Goal: Information Seeking & Learning: Learn about a topic

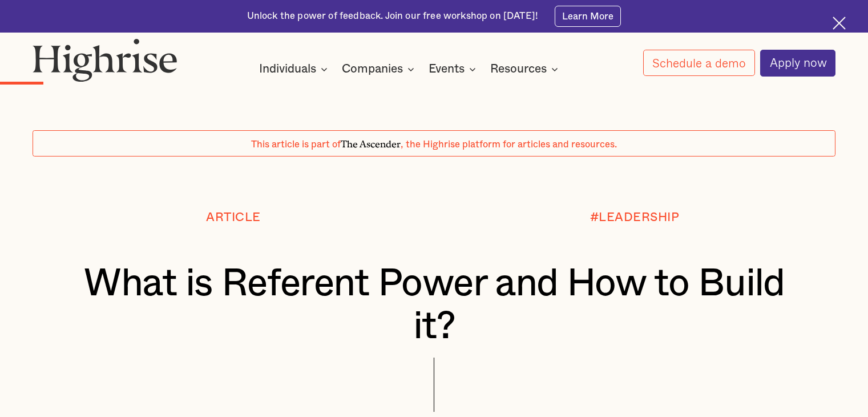
scroll to position [1367, 0]
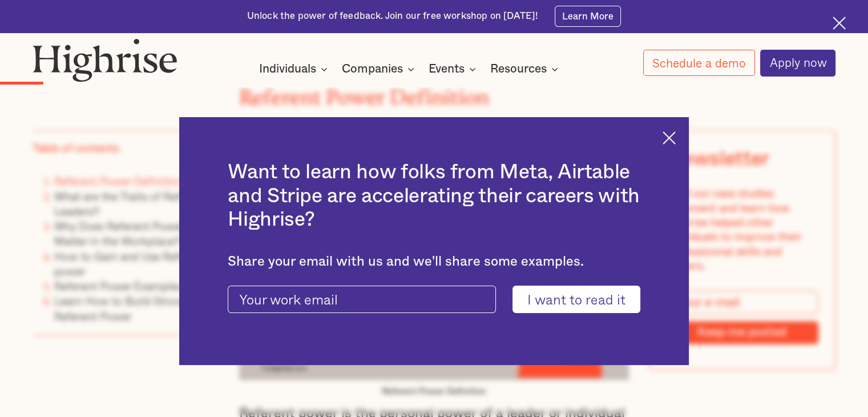
click at [675, 143] on img at bounding box center [669, 137] width 13 height 13
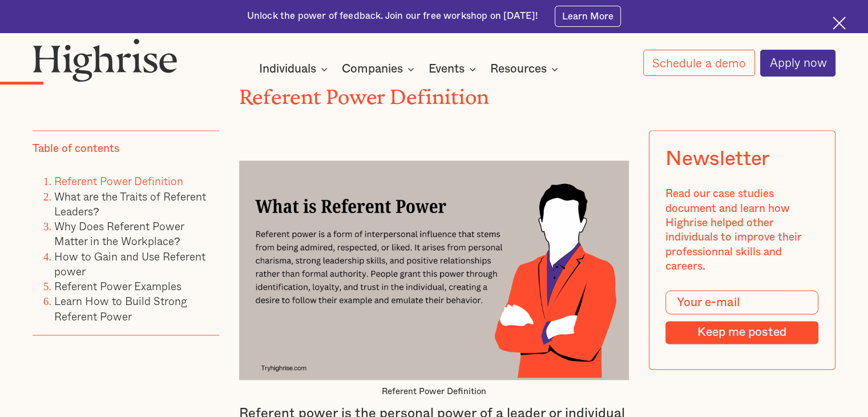
click at [445, 285] on img at bounding box center [434, 269] width 390 height 219
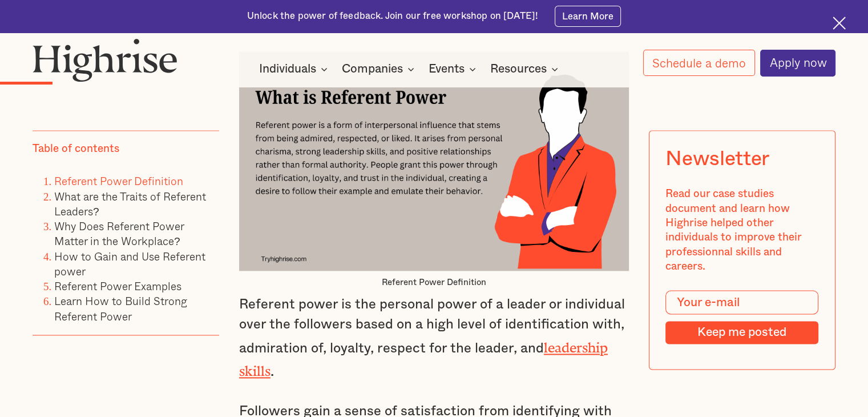
scroll to position [1434, 0]
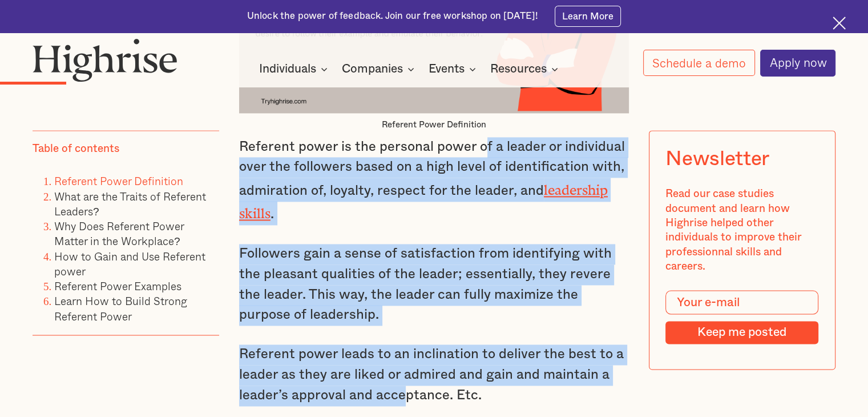
scroll to position [1785, 0]
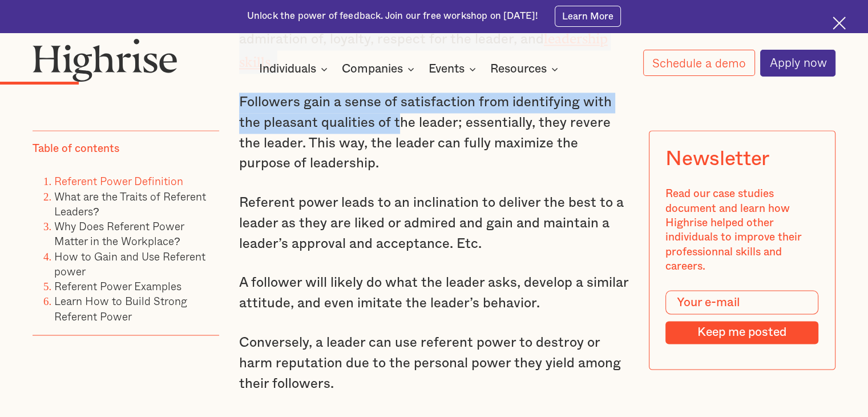
drag, startPoint x: 485, startPoint y: 339, endPoint x: 394, endPoint y: 126, distance: 231.5
click at [394, 126] on div "How a leader exercises power largely determines whether it results in enthusias…" at bounding box center [434, 406] width 390 height 2553
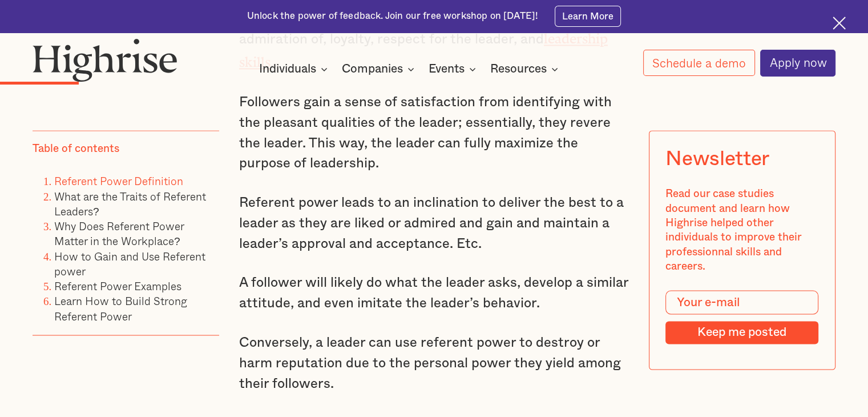
click at [396, 127] on p "Followers gain a sense of satisfaction from identifying with the pleasant quali…" at bounding box center [434, 133] width 390 height 82
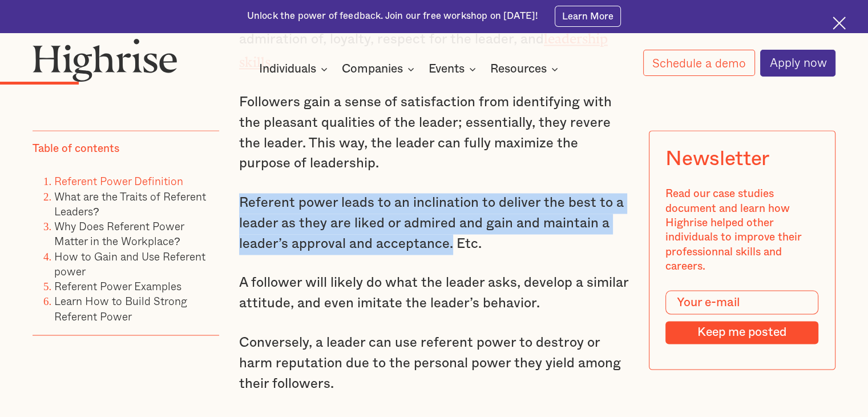
drag, startPoint x: 236, startPoint y: 203, endPoint x: 449, endPoint y: 242, distance: 216.5
click at [364, 224] on p "Referent power leads to an inclination to deliver the best to a leader as they …" at bounding box center [434, 223] width 390 height 61
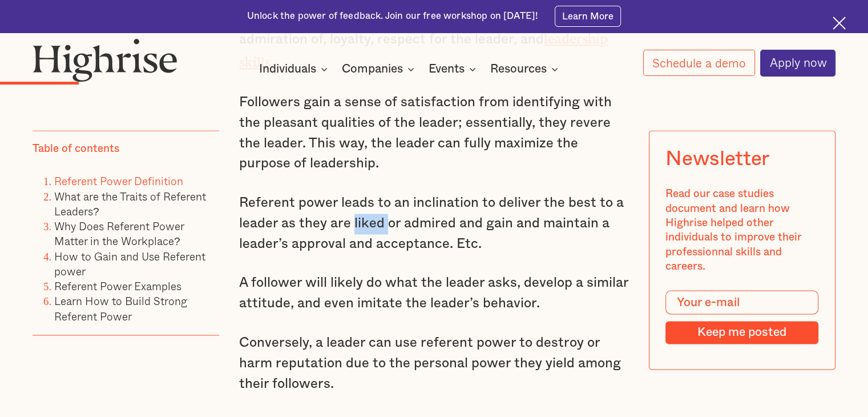
click at [364, 224] on p "Referent power leads to an inclination to deliver the best to a leader as they …" at bounding box center [434, 223] width 390 height 61
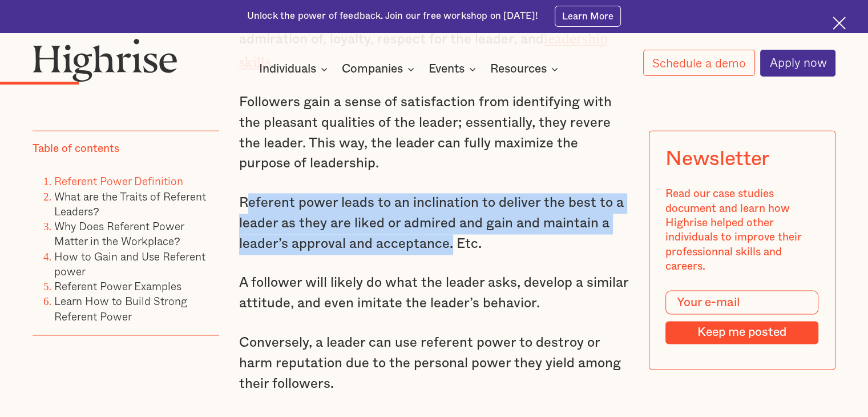
drag, startPoint x: 244, startPoint y: 206, endPoint x: 449, endPoint y: 249, distance: 210.1
click at [449, 249] on p "Referent power leads to an inclination to deliver the best to a leader as they …" at bounding box center [434, 223] width 390 height 61
click at [416, 229] on p "Referent power leads to an inclination to deliver the best to a leader as they …" at bounding box center [434, 223] width 390 height 61
drag, startPoint x: 447, startPoint y: 248, endPoint x: 222, endPoint y: 200, distance: 230.6
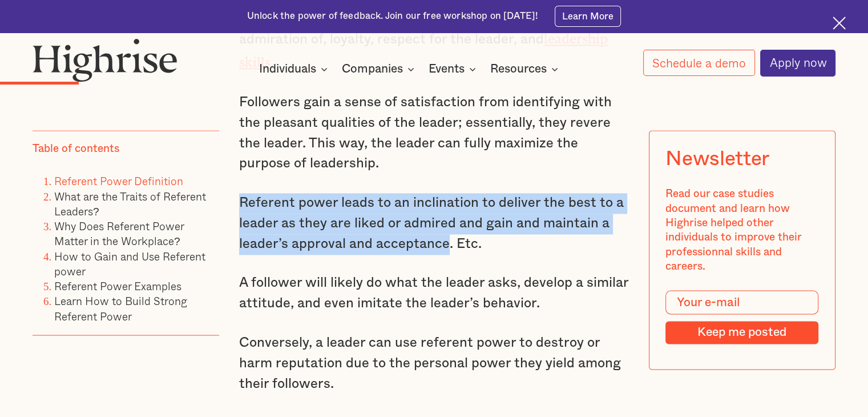
click at [408, 222] on p "Referent power leads to an inclination to deliver the best to a leader as they …" at bounding box center [434, 223] width 390 height 61
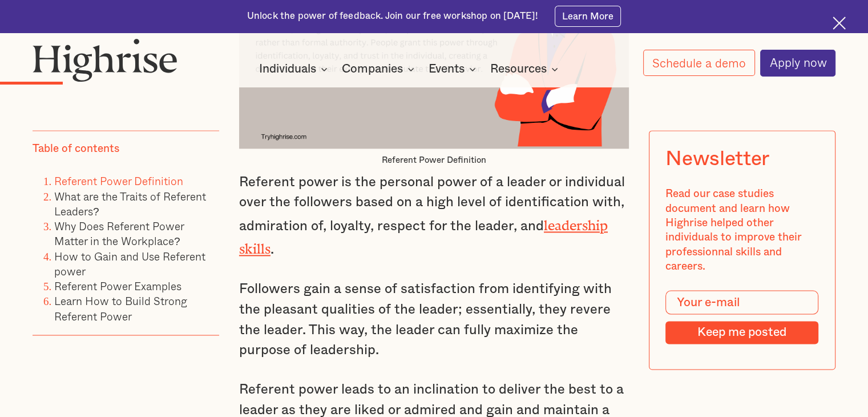
scroll to position [1584, 0]
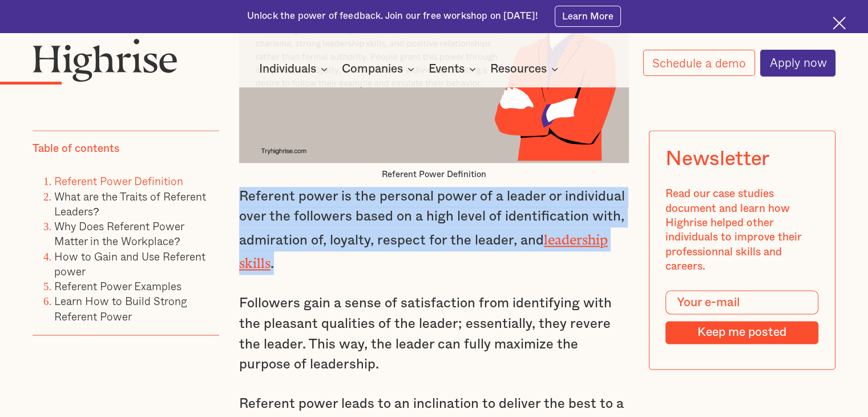
drag, startPoint x: 240, startPoint y: 198, endPoint x: 281, endPoint y: 270, distance: 83.1
click at [281, 270] on p "Referent power is the personal power of a leader or individual over the followe…" at bounding box center [434, 231] width 390 height 88
click at [508, 265] on p "Referent power is the personal power of a leader or individual over the followe…" at bounding box center [434, 231] width 390 height 88
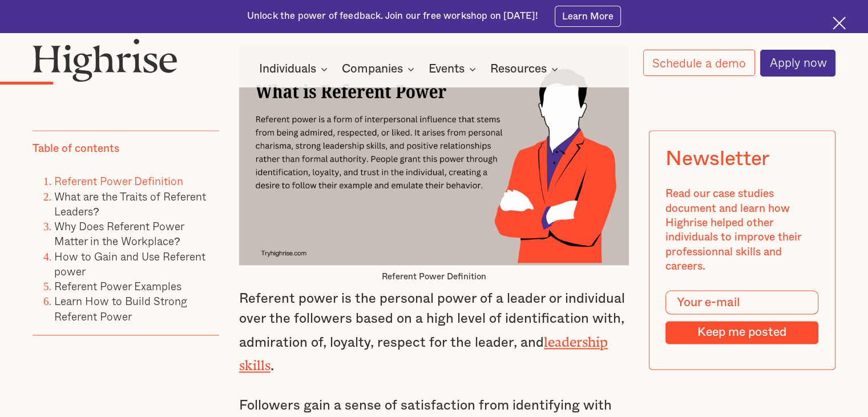
scroll to position [1454, 0]
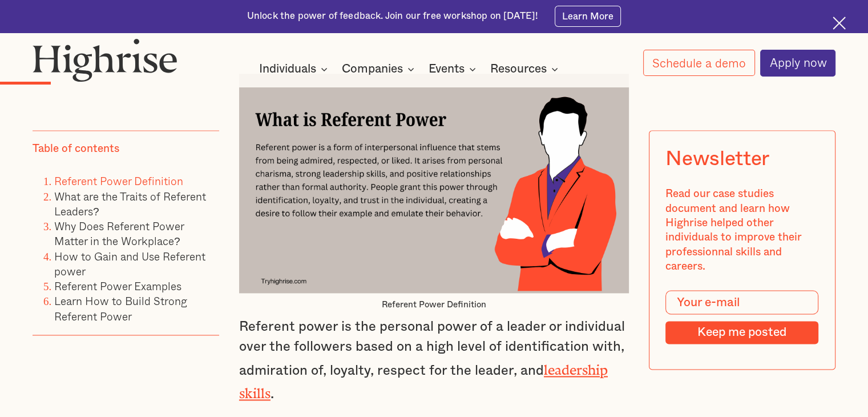
click at [609, 4] on div "Unlock the power of feedback. Join our free workshop on Sep 16th! Learn More" at bounding box center [434, 16] width 868 height 33
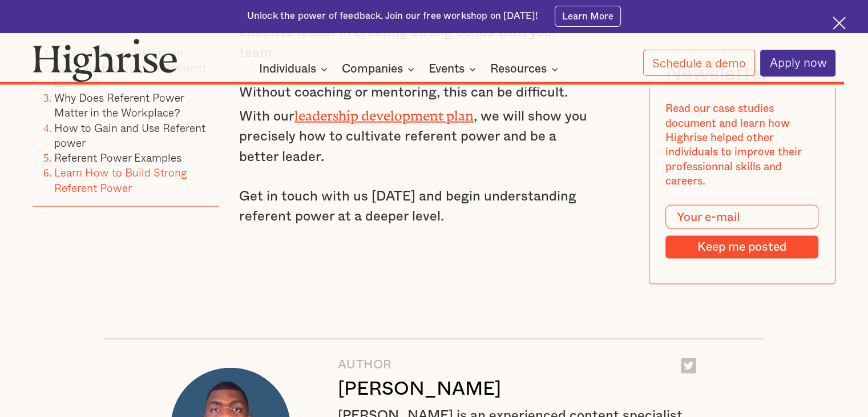
scroll to position [11055, 0]
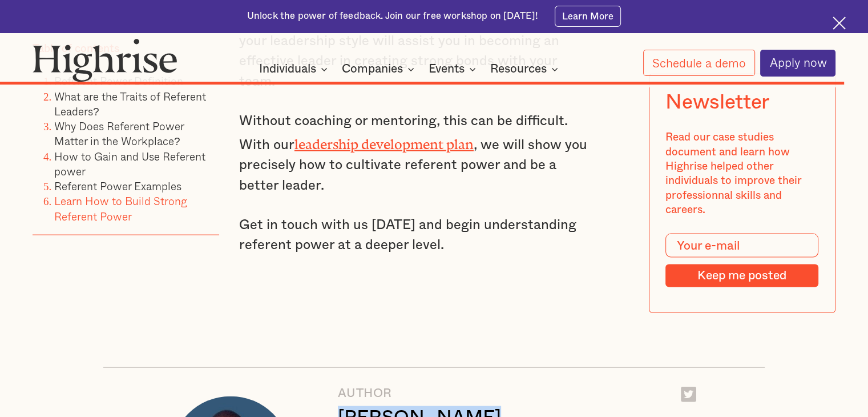
drag, startPoint x: 473, startPoint y: 268, endPoint x: 342, endPoint y: 265, distance: 130.8
click at [342, 406] on div "[PERSON_NAME]" at bounding box center [419, 417] width 163 height 23
copy div "[PERSON_NAME]"
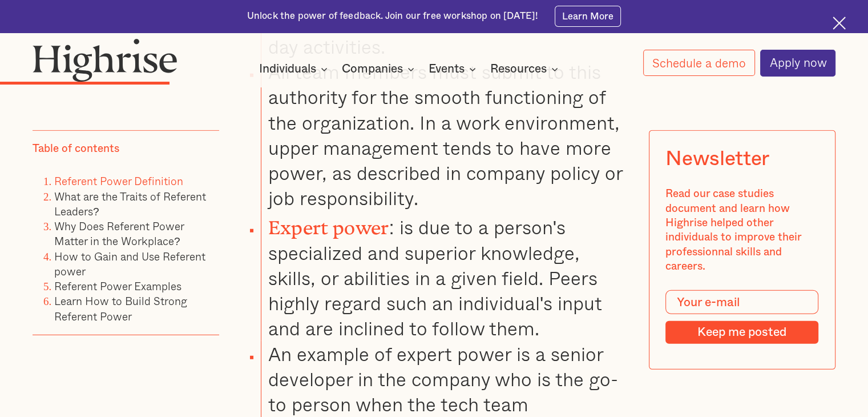
scroll to position [2933, 0]
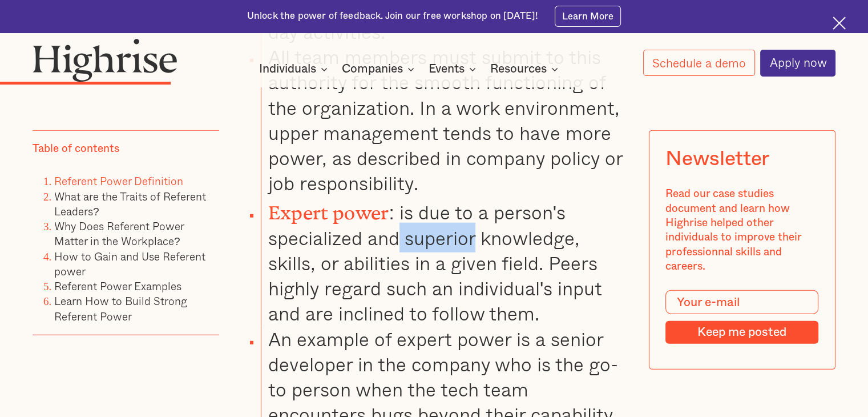
drag, startPoint x: 446, startPoint y: 180, endPoint x: 400, endPoint y: 180, distance: 45.7
click at [400, 195] on li "Expert power : is due to a person's specialized and superior knowledge, skills,…" at bounding box center [445, 260] width 368 height 130
click at [522, 195] on li "Expert power : is due to a person's specialized and superior knowledge, skills,…" at bounding box center [445, 260] width 368 height 130
